Goal: Task Accomplishment & Management: Complete application form

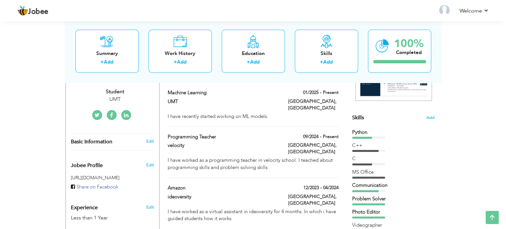
scroll to position [140, 0]
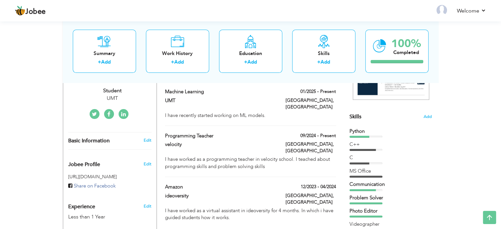
click at [281, 117] on div "Machine learning 01/2025 - Present Machine learning 01/2025 - Present UMT Lahor…" at bounding box center [250, 107] width 171 height 38
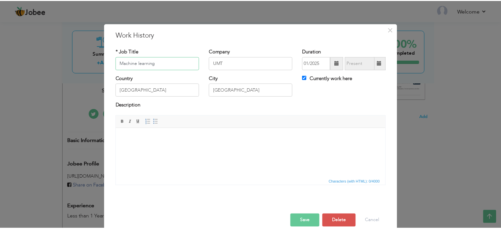
scroll to position [0, 0]
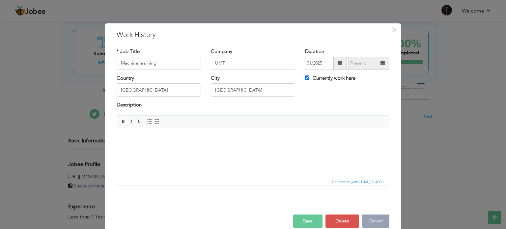
click at [387, 216] on button "Cancel" at bounding box center [375, 221] width 27 height 13
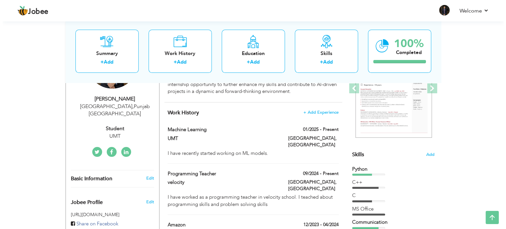
scroll to position [102, 0]
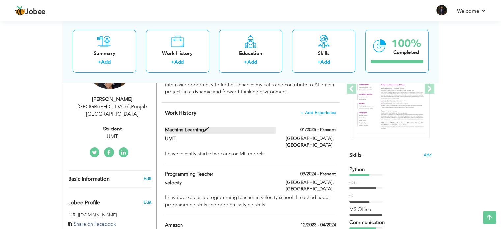
click at [187, 128] on label "Machine learning" at bounding box center [220, 130] width 111 height 7
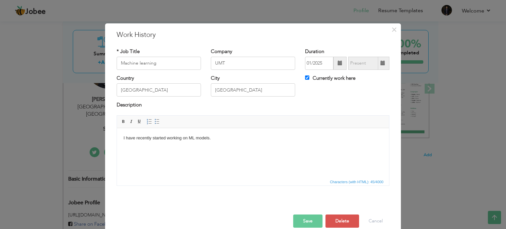
click at [217, 140] on body "I have recently started working on ML models." at bounding box center [253, 137] width 259 height 7
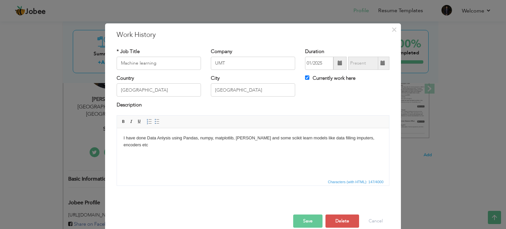
click at [307, 217] on button "Save" at bounding box center [307, 221] width 29 height 13
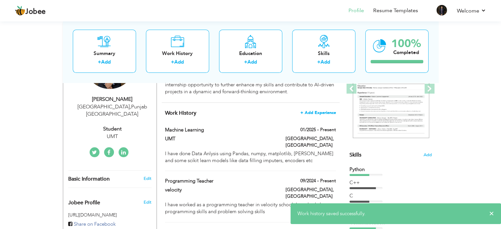
click at [329, 113] on span "+ Add Experience" at bounding box center [319, 112] width 36 height 5
checkbox input "false"
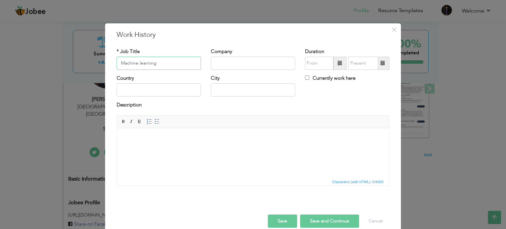
type input "Machine learning"
click at [235, 63] on input "text" at bounding box center [253, 63] width 84 height 13
type input "UMT"
click at [174, 90] on input "text" at bounding box center [159, 89] width 84 height 13
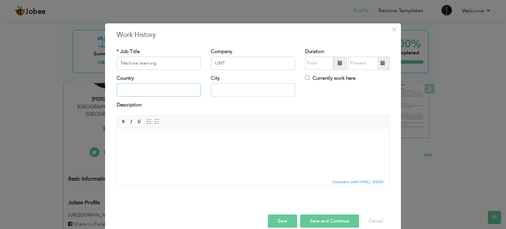
type input "[GEOGRAPHIC_DATA]"
click at [305, 78] on input "Currently work here" at bounding box center [307, 77] width 4 height 4
checkbox input "true"
click at [157, 131] on html at bounding box center [253, 138] width 272 height 20
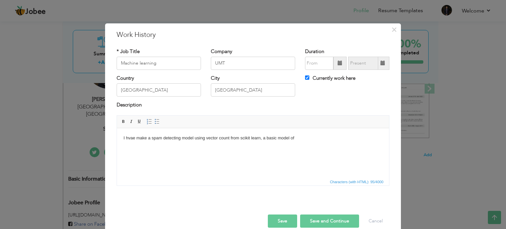
click at [268, 215] on button "Save" at bounding box center [282, 221] width 29 height 13
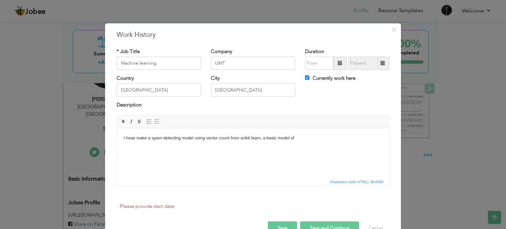
click at [268, 222] on button "Save" at bounding box center [282, 228] width 29 height 13
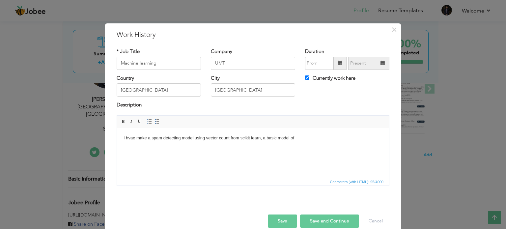
click at [321, 146] on html "I hvae make a spam detecting model using vector count from scikit learn, a basi…" at bounding box center [253, 138] width 272 height 20
click at [290, 223] on button "Save" at bounding box center [282, 221] width 29 height 13
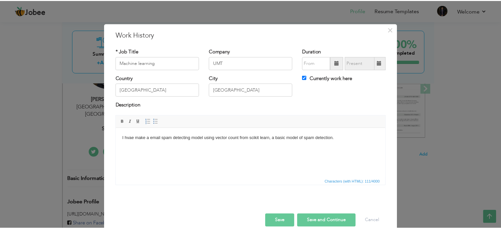
scroll to position [10, 0]
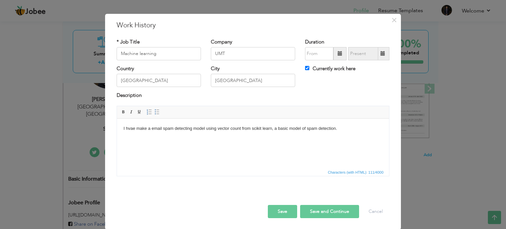
click at [276, 214] on button "Save" at bounding box center [282, 211] width 29 height 13
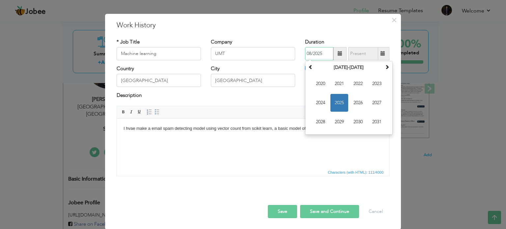
click at [320, 51] on input "08/2025" at bounding box center [319, 53] width 28 height 13
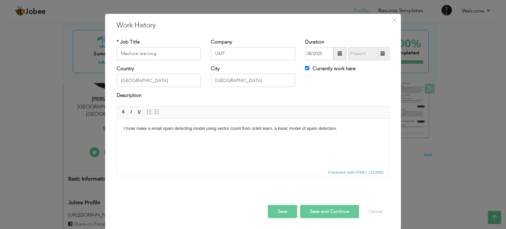
click at [331, 173] on span "Characters (with HTML): 111/4000" at bounding box center [356, 172] width 58 height 6
click at [285, 211] on button "Save" at bounding box center [282, 211] width 29 height 13
click at [289, 215] on button "Save" at bounding box center [282, 211] width 29 height 13
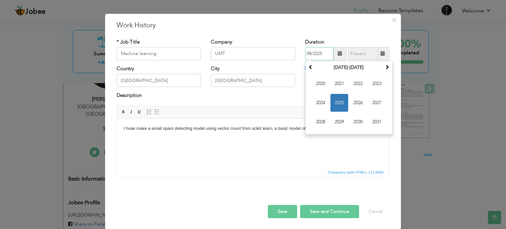
click at [309, 54] on input "08/2025" at bounding box center [319, 53] width 28 height 13
click at [309, 51] on input "08/2025" at bounding box center [319, 53] width 28 height 13
type input "06/2025"
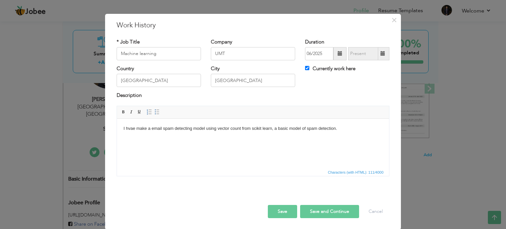
click at [294, 207] on button "Save" at bounding box center [282, 211] width 29 height 13
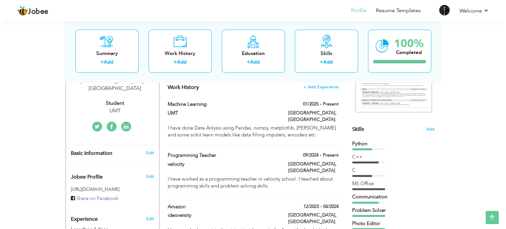
scroll to position [0, 0]
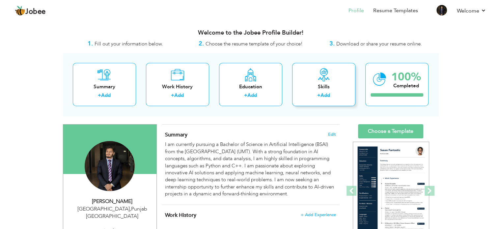
click at [301, 80] on div "Skills + Add" at bounding box center [323, 84] width 63 height 43
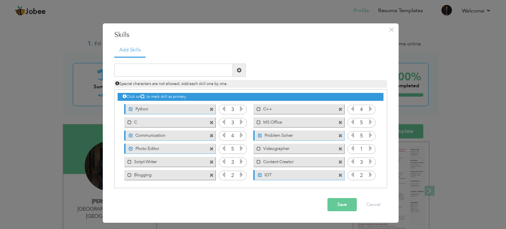
click at [336, 210] on button "Save" at bounding box center [342, 204] width 29 height 13
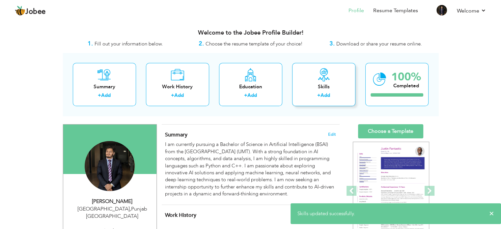
click at [315, 68] on div "Skills + Add" at bounding box center [323, 84] width 63 height 43
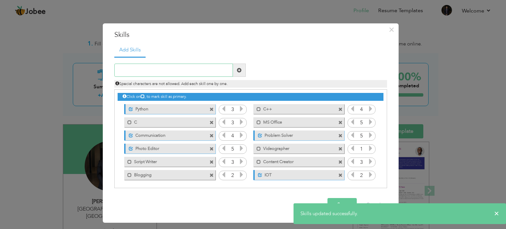
click at [221, 69] on input "text" at bounding box center [173, 70] width 119 height 13
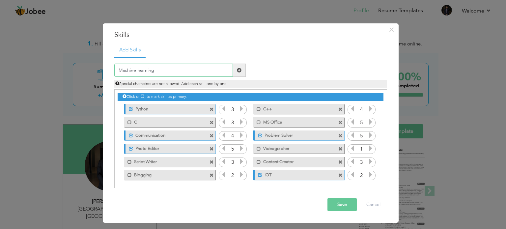
type input "Machine learning"
click at [242, 74] on span at bounding box center [239, 70] width 13 height 13
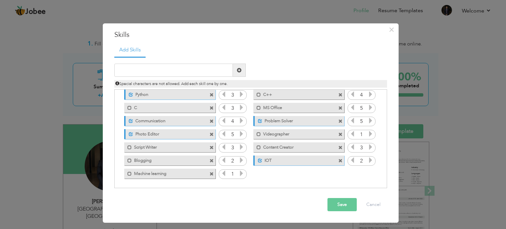
click at [241, 176] on icon at bounding box center [242, 173] width 6 height 6
click at [199, 68] on input "text" at bounding box center [173, 70] width 119 height 13
type input "deep learning"
click at [241, 71] on span at bounding box center [239, 70] width 5 height 5
click at [343, 203] on button "Save" at bounding box center [342, 204] width 29 height 13
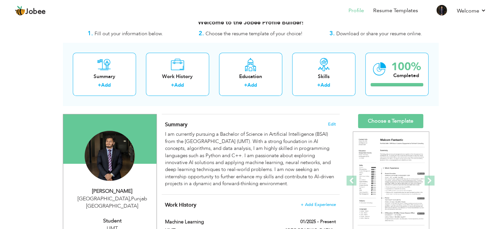
scroll to position [10, 0]
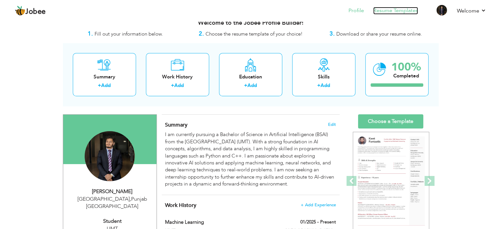
click at [398, 9] on link "Resume Templates" at bounding box center [395, 11] width 45 height 8
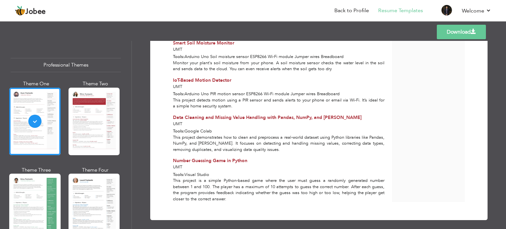
scroll to position [438, 0]
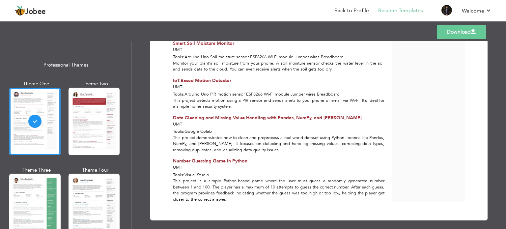
click at [252, 141] on div "This project demonstrates how to clean and preprocess a real-world dataset usin…" at bounding box center [278, 144] width 219 height 18
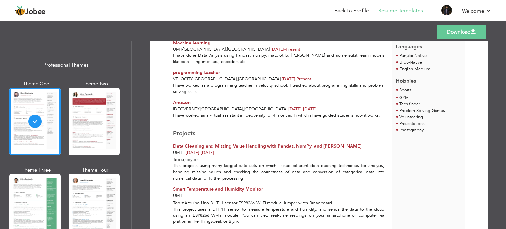
scroll to position [212, 0]
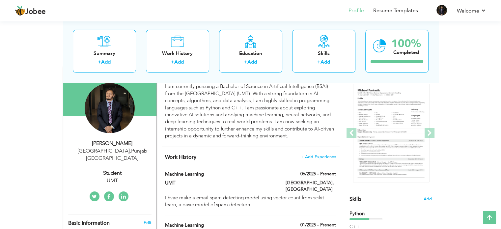
click at [313, 180] on label "[GEOGRAPHIC_DATA], [GEOGRAPHIC_DATA]" at bounding box center [311, 186] width 50 height 13
type input "Machine learning"
type input "UMT"
type input "06/2025"
type input "[GEOGRAPHIC_DATA]"
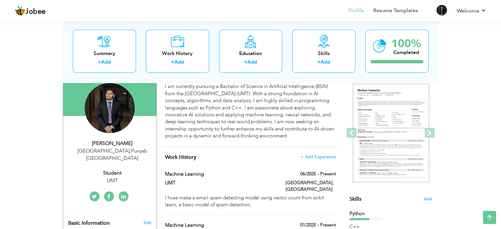
type input "[GEOGRAPHIC_DATA]"
checkbox input "true"
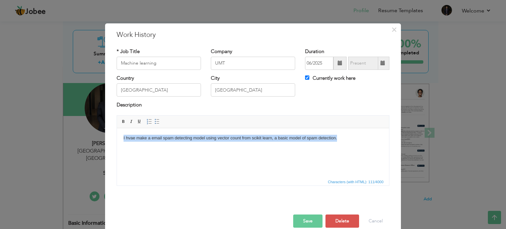
drag, startPoint x: 348, startPoint y: 135, endPoint x: 83, endPoint y: 134, distance: 264.7
click at [117, 134] on html "I hvae make a email spam detecting model using vector count from scikit learn, …" at bounding box center [253, 138] width 272 height 20
copy body "I hvae make a email spam detecting model using vector count from scikit learn, …"
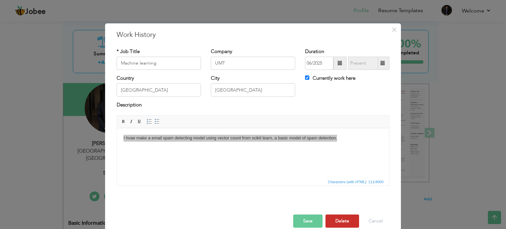
click at [346, 222] on button "Delete" at bounding box center [343, 221] width 34 height 13
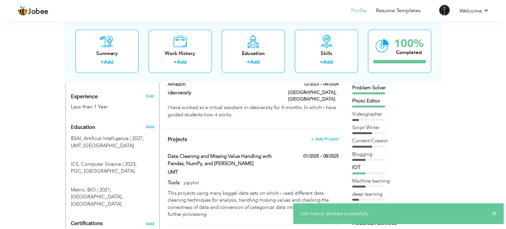
scroll to position [251, 0]
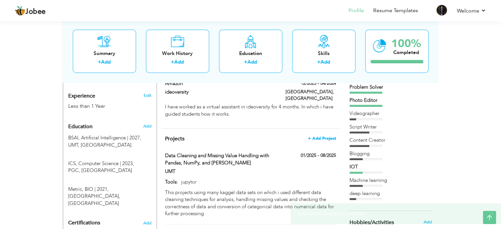
click at [326, 136] on span "+ Add Project" at bounding box center [322, 138] width 28 height 5
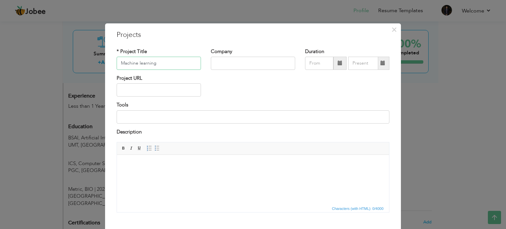
type input "Machine learning"
click at [225, 70] on input "text" at bounding box center [253, 63] width 84 height 13
type input "UMT"
click at [157, 89] on input "text" at bounding box center [159, 89] width 84 height 13
click at [152, 123] on input at bounding box center [253, 116] width 273 height 13
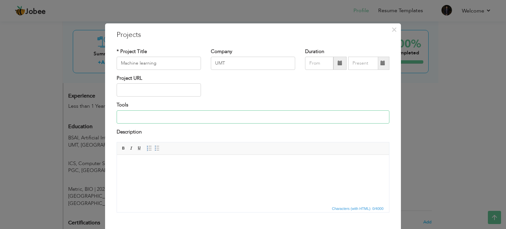
type input "Visual Studio"
click at [152, 175] on html at bounding box center [253, 165] width 272 height 20
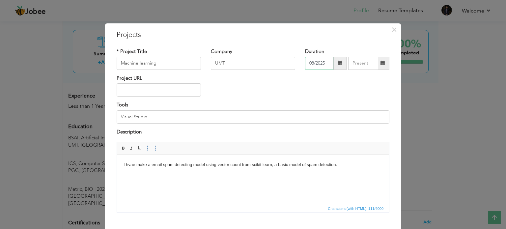
click at [326, 62] on input "08/2025" at bounding box center [319, 63] width 28 height 13
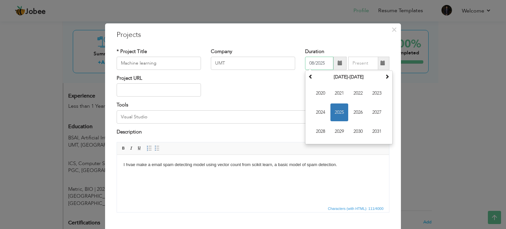
click at [312, 63] on input "08/2025" at bounding box center [319, 63] width 28 height 13
type input "05/2025"
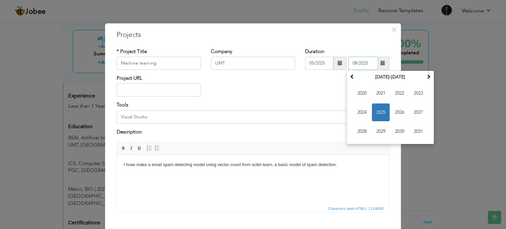
click at [356, 64] on input "08/2025" at bounding box center [363, 63] width 30 height 13
click at [354, 62] on input "08/2025" at bounding box center [363, 63] width 30 height 13
click at [348, 72] on th at bounding box center [352, 77] width 8 height 10
type input "06/2025"
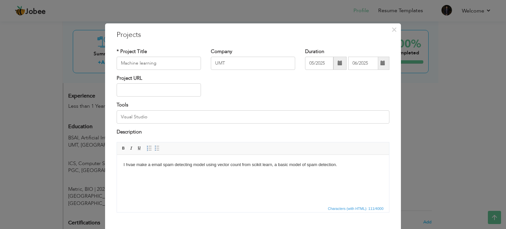
click at [330, 85] on div "Project URL" at bounding box center [253, 88] width 283 height 27
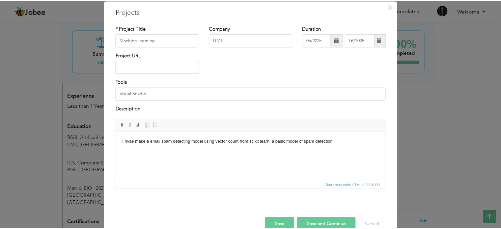
scroll to position [23, 0]
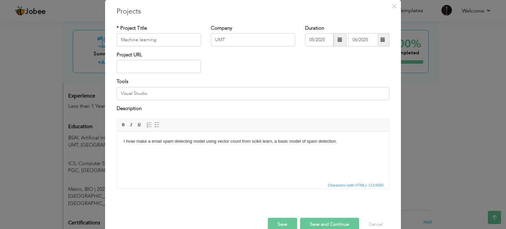
click at [292, 223] on button "Save" at bounding box center [282, 224] width 29 height 13
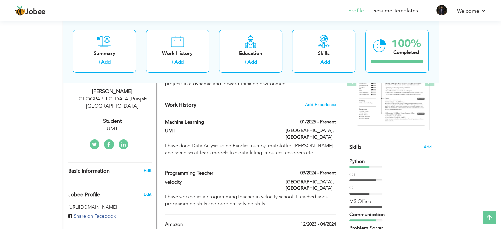
scroll to position [100, 0]
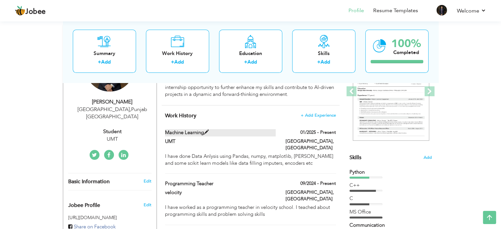
click at [203, 132] on label "Machine learning" at bounding box center [220, 132] width 111 height 7
type input "01/2025"
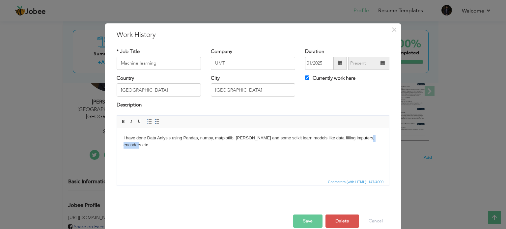
drag, startPoint x: 382, startPoint y: 139, endPoint x: 365, endPoint y: 141, distance: 17.6
click at [365, 141] on html "I have done Data Anlysis using Pandas, numpy, matplotlib, seaborn and some scik…" at bounding box center [253, 141] width 272 height 27
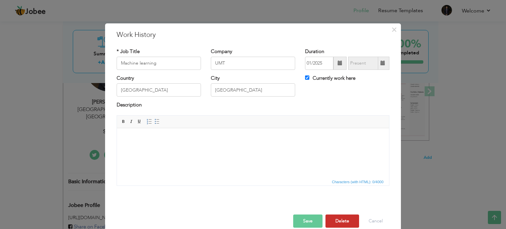
click at [349, 219] on button "Delete" at bounding box center [343, 221] width 34 height 13
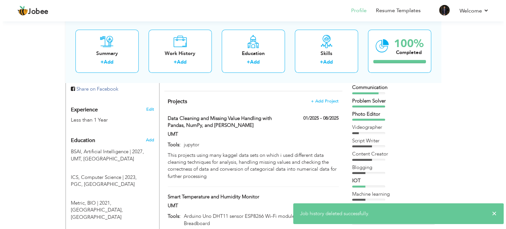
scroll to position [237, 0]
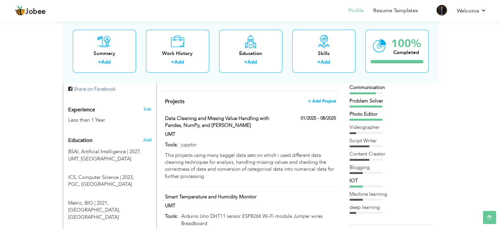
click at [321, 99] on span "+ Add Project" at bounding box center [322, 101] width 28 height 5
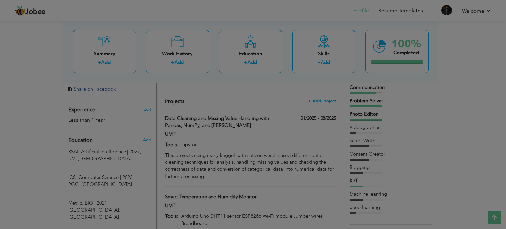
scroll to position [0, 0]
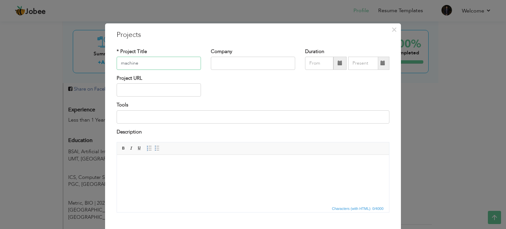
type input "Machine learning"
click at [214, 65] on input "text" at bounding box center [253, 63] width 84 height 13
type input "UMT"
click at [157, 120] on input at bounding box center [253, 116] width 273 height 13
type input "Visual Studio"
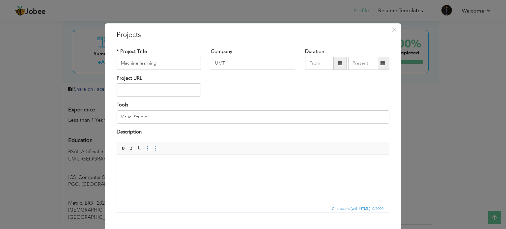
click at [160, 175] on html at bounding box center [253, 165] width 272 height 20
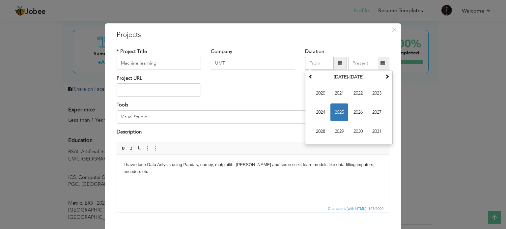
click at [316, 64] on input "text" at bounding box center [319, 63] width 28 height 13
click at [310, 62] on input "05/2025" at bounding box center [319, 63] width 28 height 13
click at [312, 63] on input "05/2025" at bounding box center [319, 63] width 28 height 13
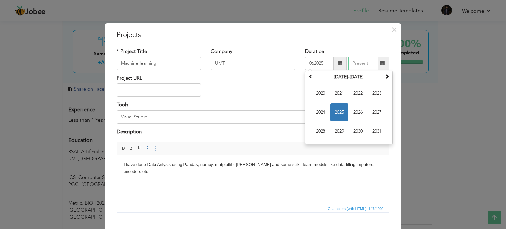
type input "06/2025"
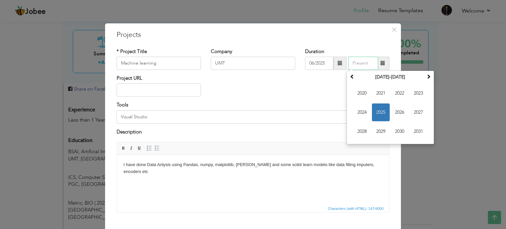
click at [361, 63] on input "text" at bounding box center [363, 63] width 30 height 13
type input "07/2025"
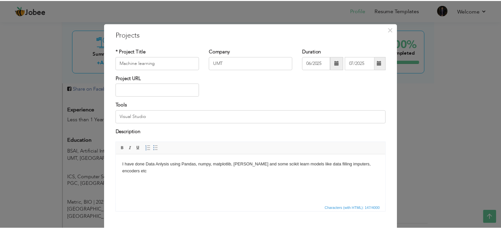
scroll to position [37, 0]
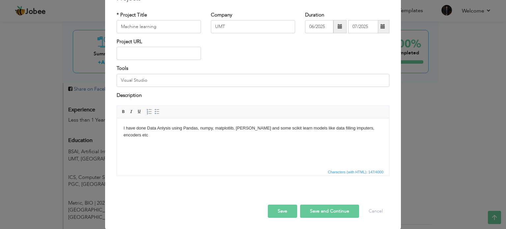
click at [279, 215] on button "Save" at bounding box center [282, 211] width 29 height 13
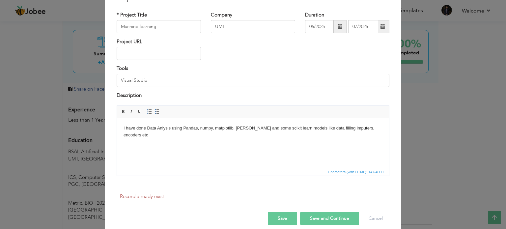
click at [279, 215] on button "Save" at bounding box center [282, 218] width 29 height 13
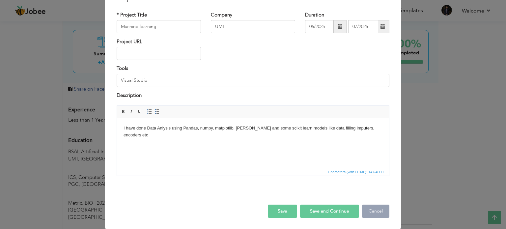
click at [371, 212] on button "Cancel" at bounding box center [375, 211] width 27 height 13
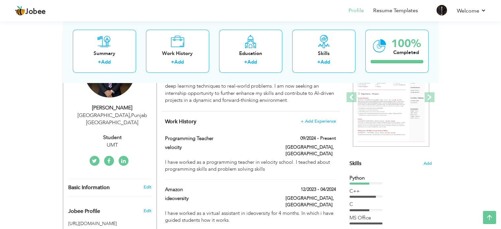
scroll to position [92, 0]
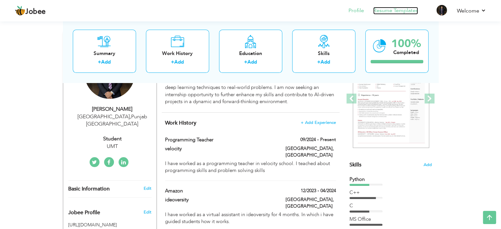
click at [401, 12] on link "Resume Templates" at bounding box center [395, 11] width 45 height 8
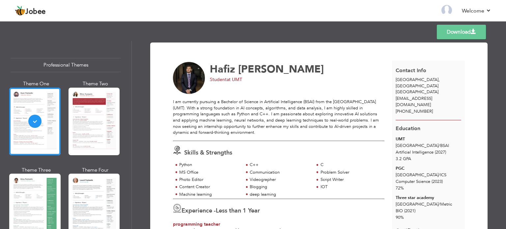
click at [474, 35] on link "Download" at bounding box center [461, 32] width 49 height 15
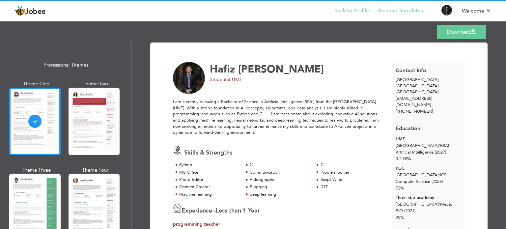
click at [343, 15] on li "Back to Profile" at bounding box center [347, 11] width 44 height 18
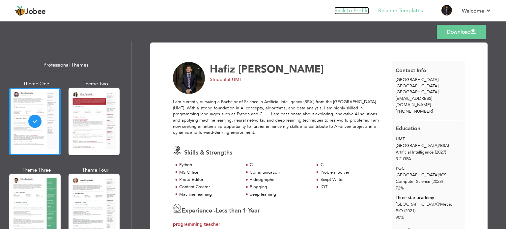
click at [351, 13] on link "Back to Profile" at bounding box center [352, 11] width 35 height 8
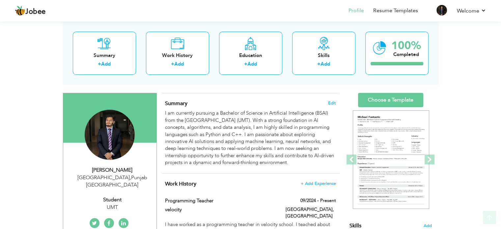
scroll to position [101, 0]
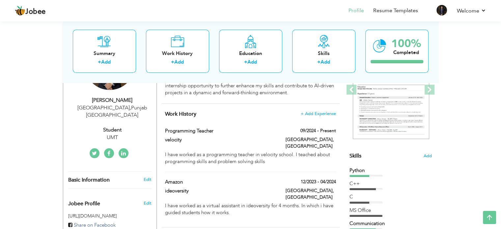
click at [102, 136] on div "Change Remove [PERSON_NAME] [GEOGRAPHIC_DATA] , [GEOGRAPHIC_DATA] [GEOGRAPHIC_D…" at bounding box center [109, 92] width 83 height 138
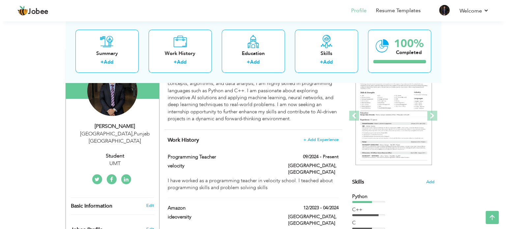
scroll to position [115, 0]
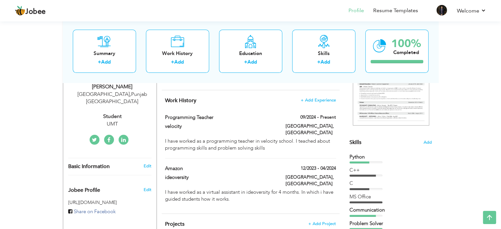
click at [152, 163] on div "Edit" at bounding box center [148, 166] width 15 height 6
type input "Hafiz"
type input "[PERSON_NAME]"
type input "[PHONE_NUMBER]"
select select "number:166"
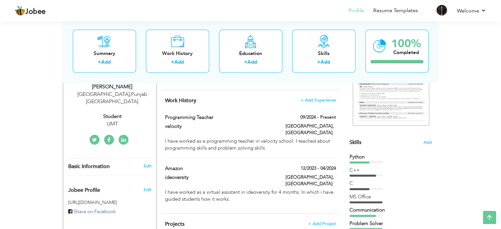
type input "[GEOGRAPHIC_DATA]"
select select "number:2"
type input "UMT"
type input "Student"
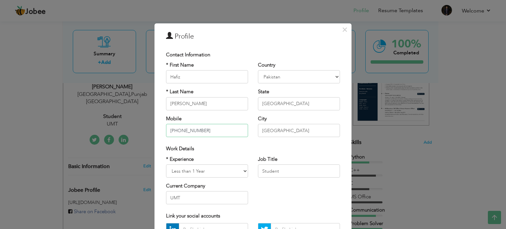
click at [200, 135] on input "[PHONE_NUMBER]" at bounding box center [207, 130] width 82 height 13
type input "+"
click at [205, 141] on div "* First Name [PERSON_NAME] * Last Name [PERSON_NAME] Mobile [PHONE_NUMBER]" at bounding box center [207, 102] width 92 height 80
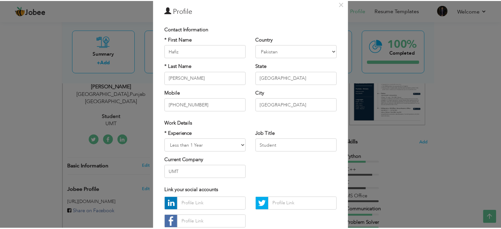
scroll to position [70, 0]
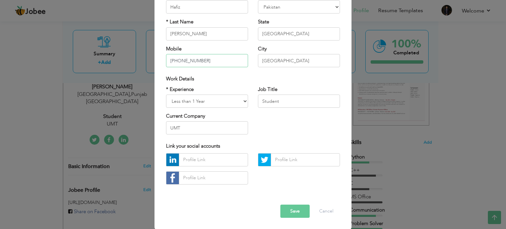
click at [225, 59] on input "[PHONE_NUMBER]" at bounding box center [207, 60] width 82 height 13
type input "[PHONE_NUMBER]"
click at [293, 207] on button "Save" at bounding box center [295, 211] width 29 height 13
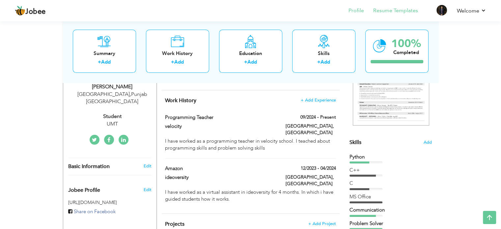
click at [402, 15] on li "Resume Templates" at bounding box center [391, 11] width 54 height 18
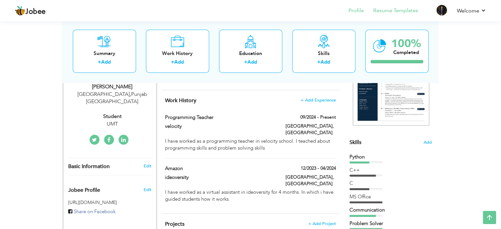
click at [402, 15] on li "Resume Templates" at bounding box center [391, 11] width 54 height 18
drag, startPoint x: 402, startPoint y: 15, endPoint x: 403, endPoint y: 11, distance: 4.0
click at [403, 11] on li "Resume Templates" at bounding box center [391, 11] width 54 height 18
click at [403, 11] on link "Resume Templates" at bounding box center [395, 11] width 45 height 8
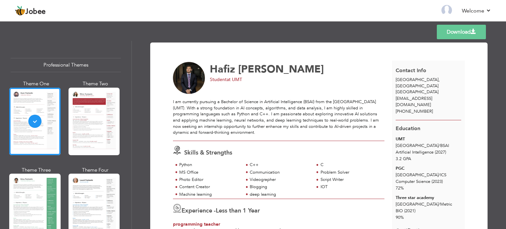
click at [446, 35] on link "Download" at bounding box center [461, 32] width 49 height 15
drag, startPoint x: 446, startPoint y: 35, endPoint x: 479, endPoint y: -20, distance: 64.3
click at [479, 0] on html "Jobee Back to Profile Resume Templates Resume Templates Cover Letters About My …" at bounding box center [253, 114] width 506 height 229
